Goal: Task Accomplishment & Management: Manage account settings

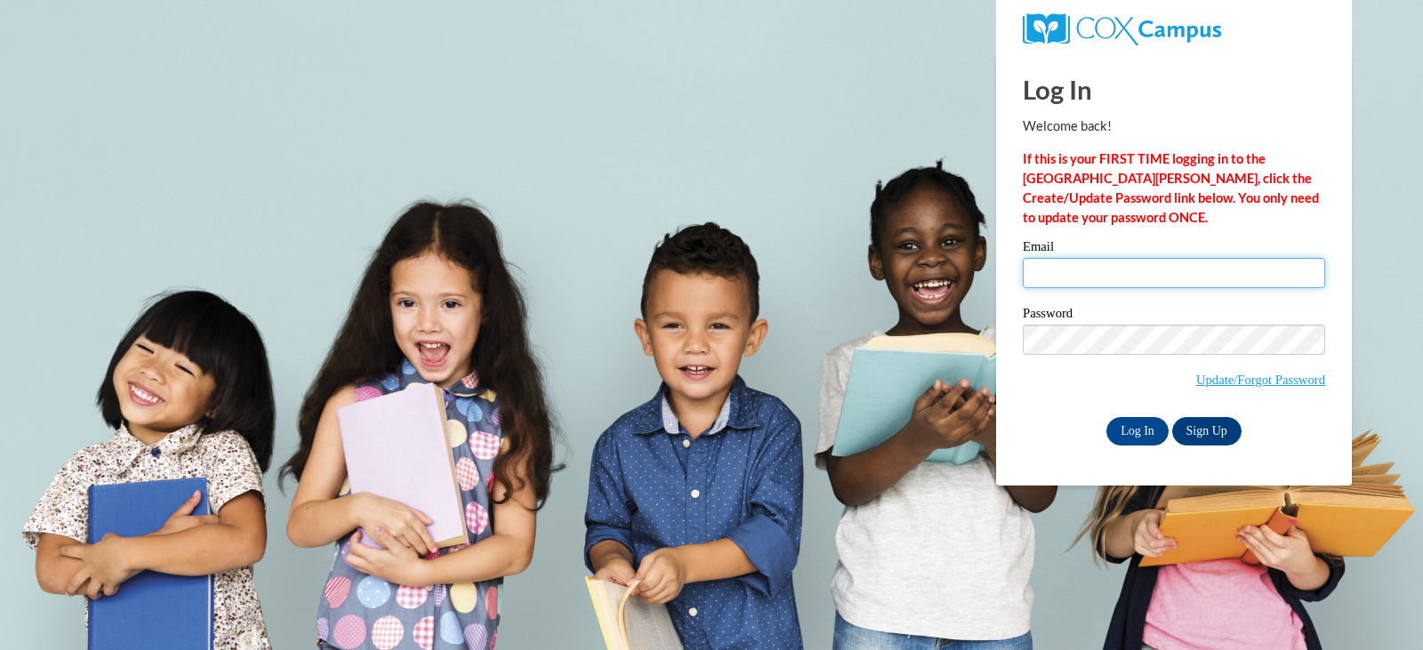
click at [1086, 269] on input "Email" at bounding box center [1174, 273] width 302 height 30
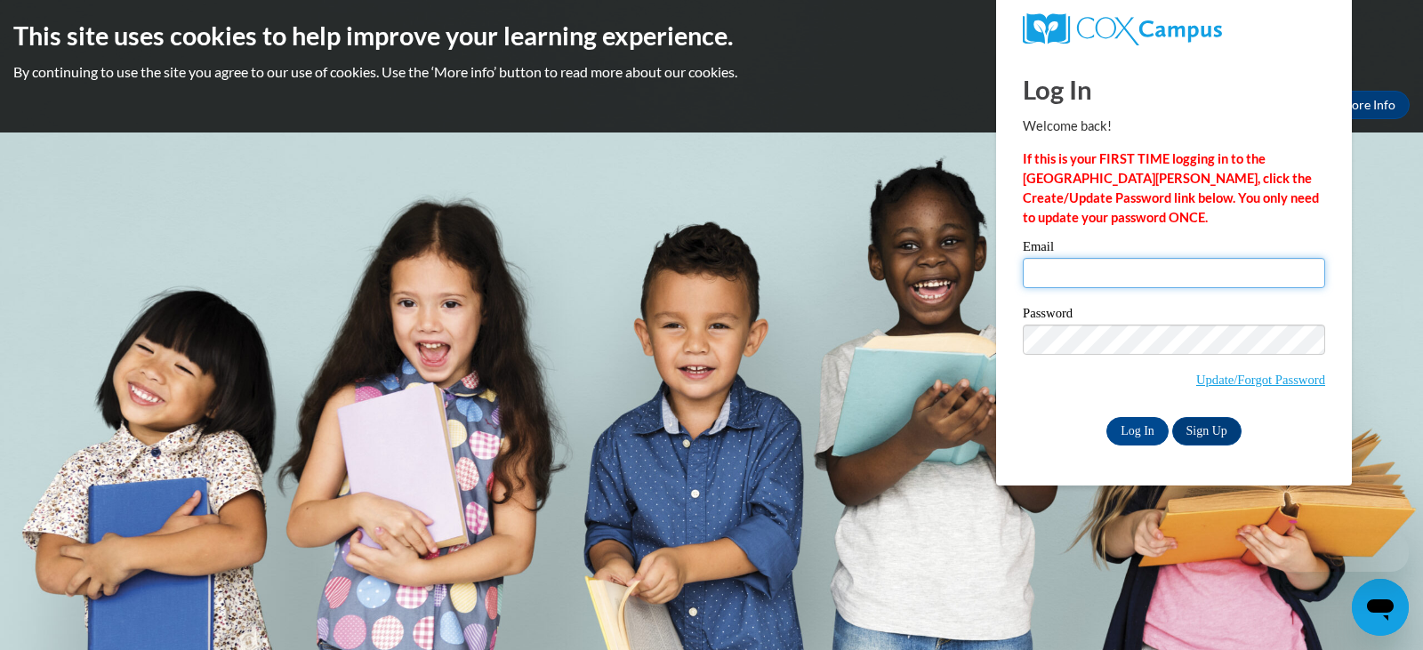
type input "[EMAIL_ADDRESS][DOMAIN_NAME]"
click at [1141, 314] on label "Password" at bounding box center [1174, 316] width 302 height 18
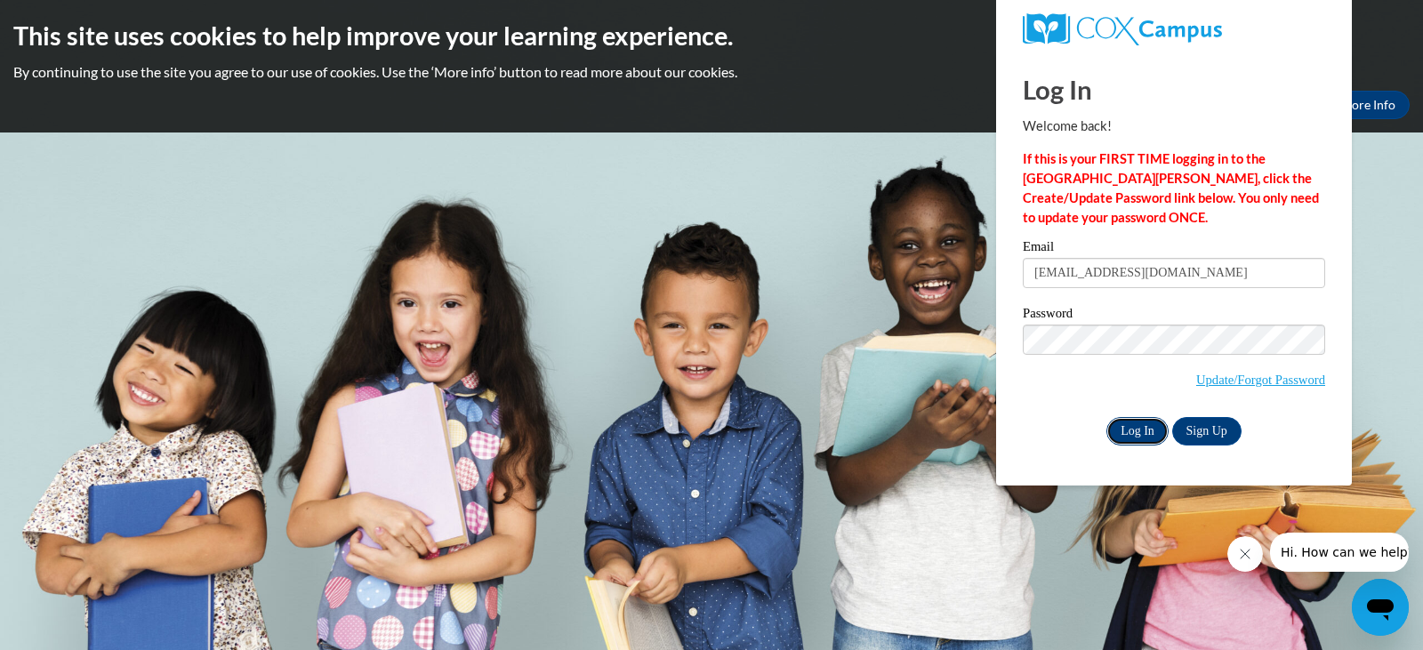
click at [1153, 435] on input "Log In" at bounding box center [1138, 431] width 62 height 28
